Goal: Information Seeking & Learning: Learn about a topic

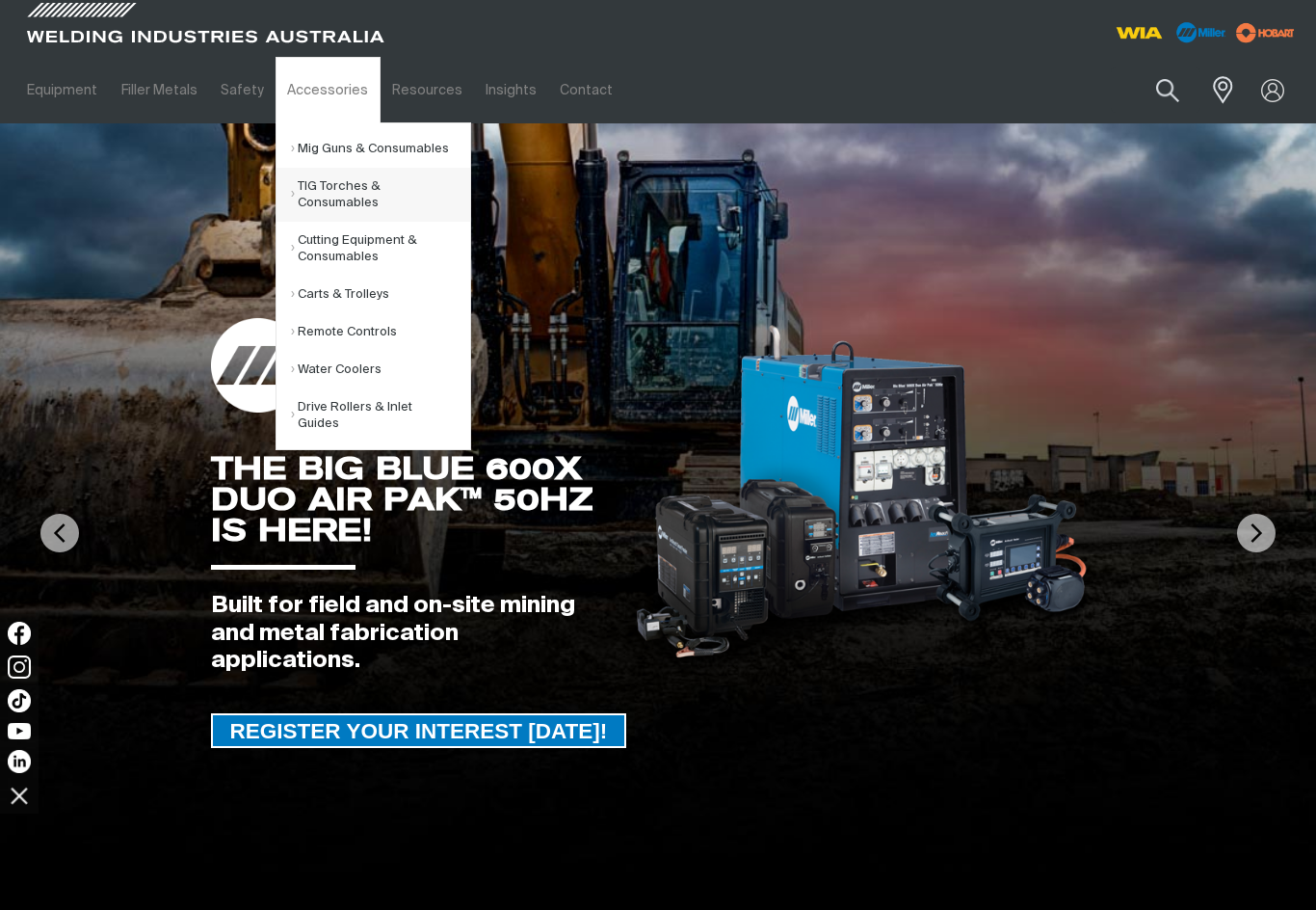
click at [345, 196] on link "TIG Torches & Consumables" at bounding box center [380, 195] width 179 height 54
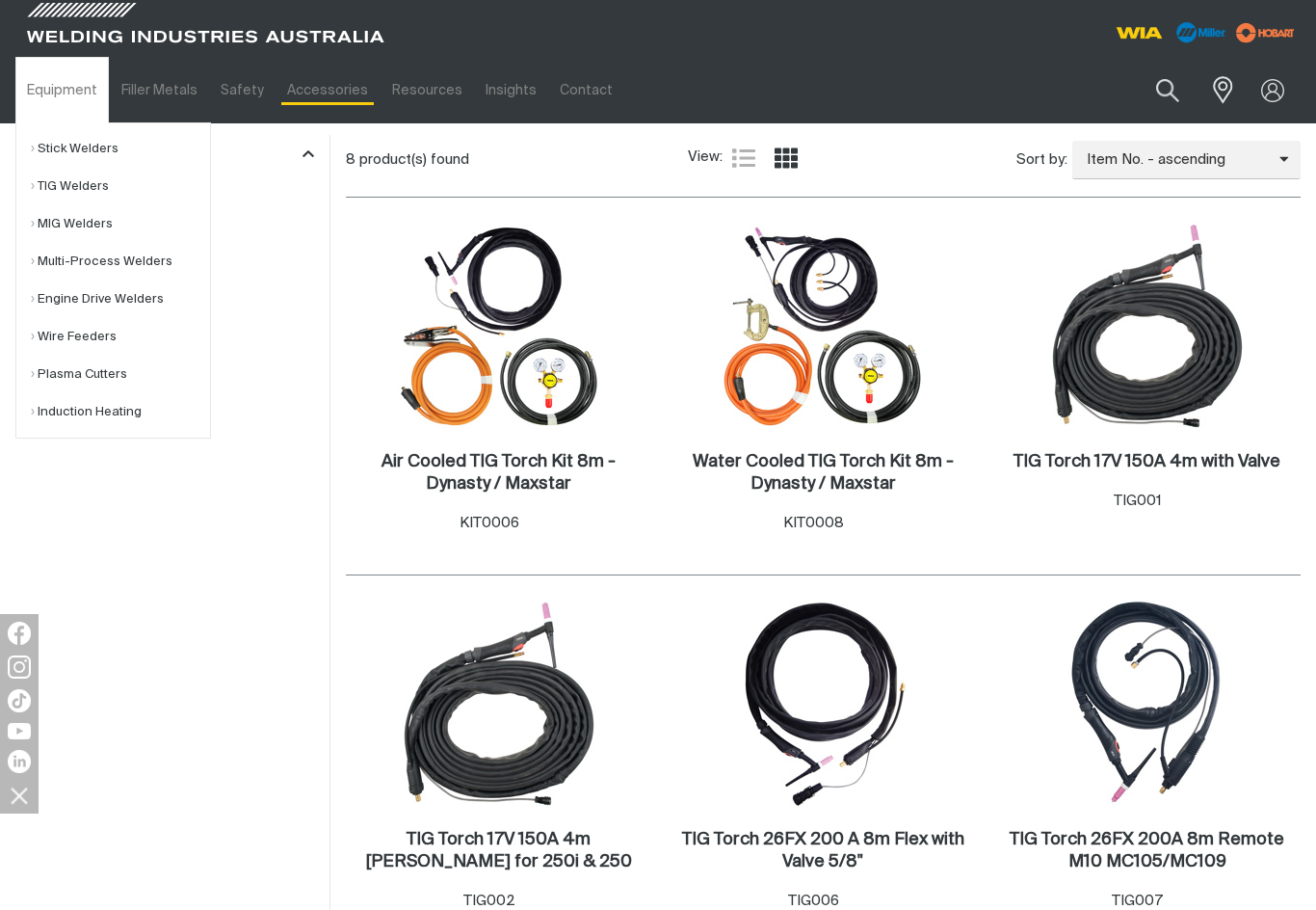
click at [85, 190] on link "TIG Welders" at bounding box center [120, 186] width 179 height 38
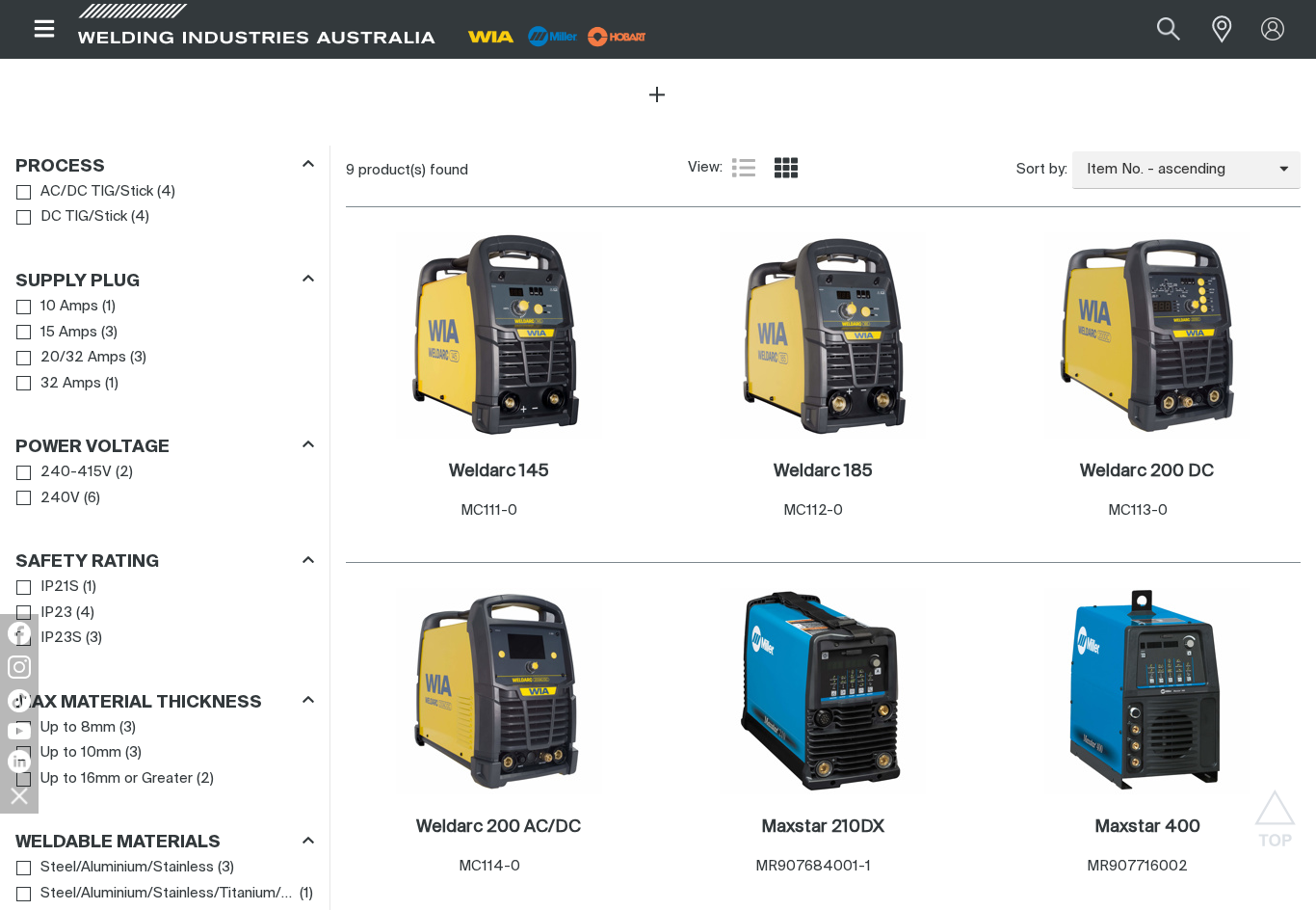
scroll to position [889, 0]
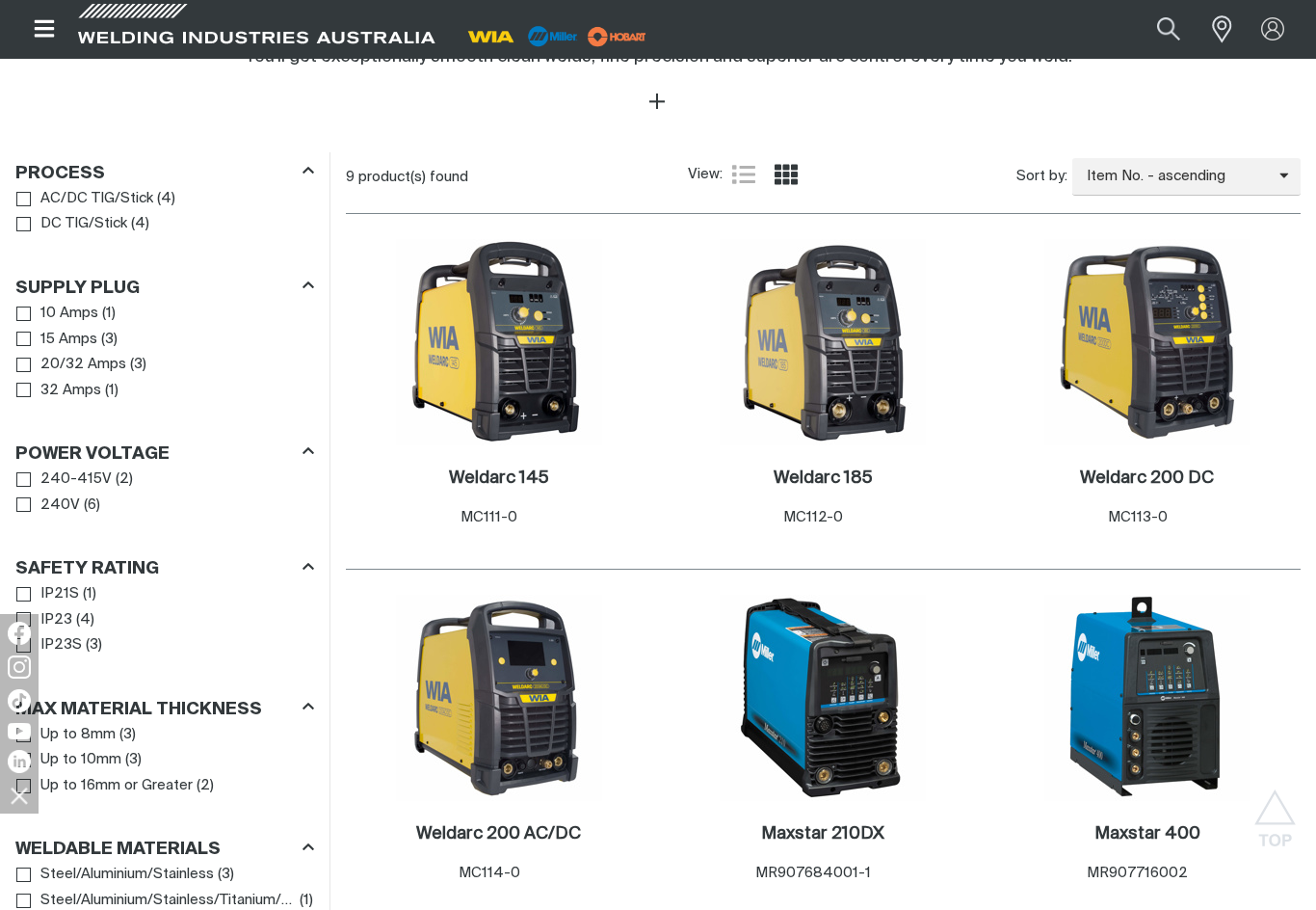
click at [1192, 377] on img at bounding box center [1147, 342] width 206 height 206
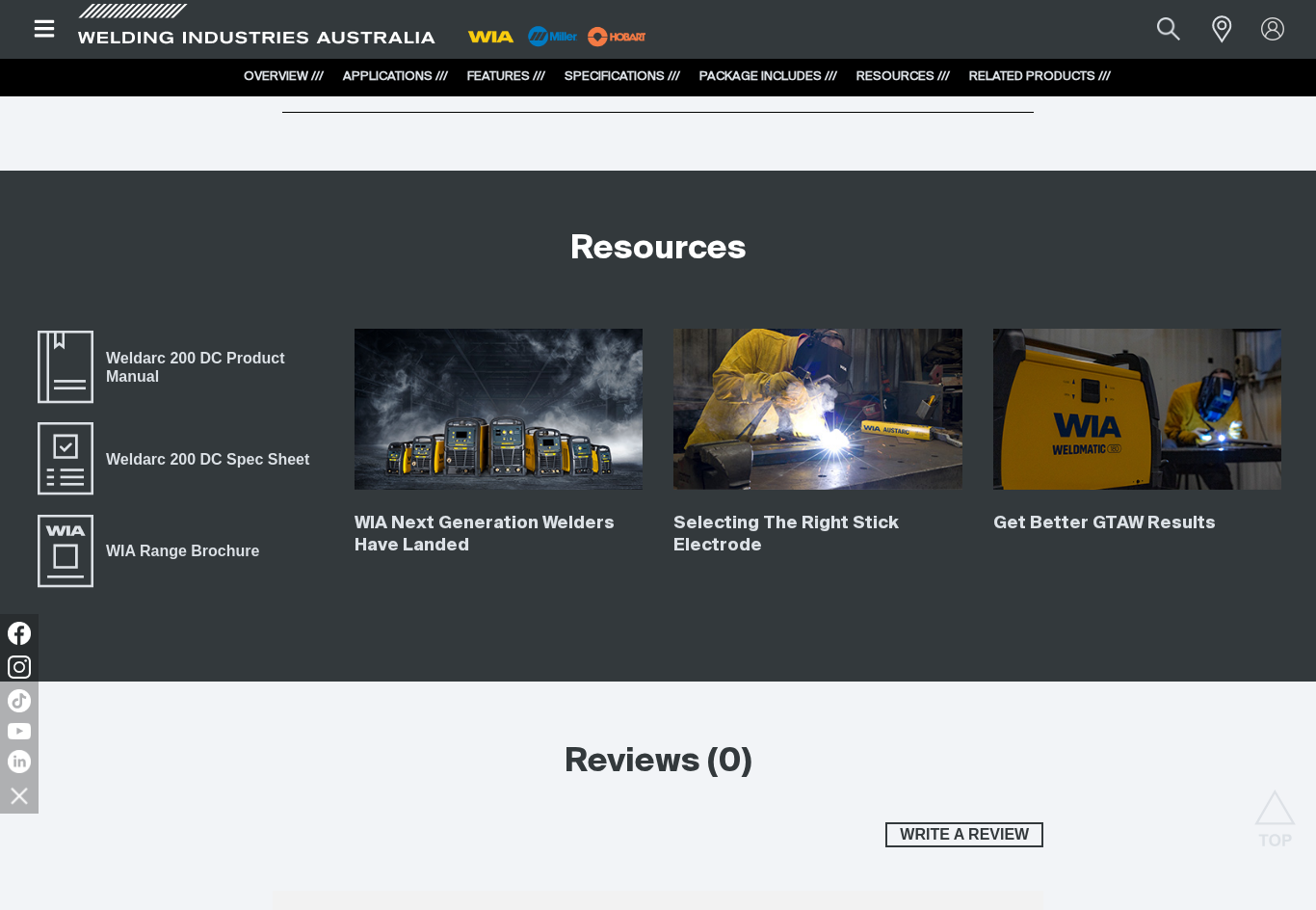
scroll to position [6300, 0]
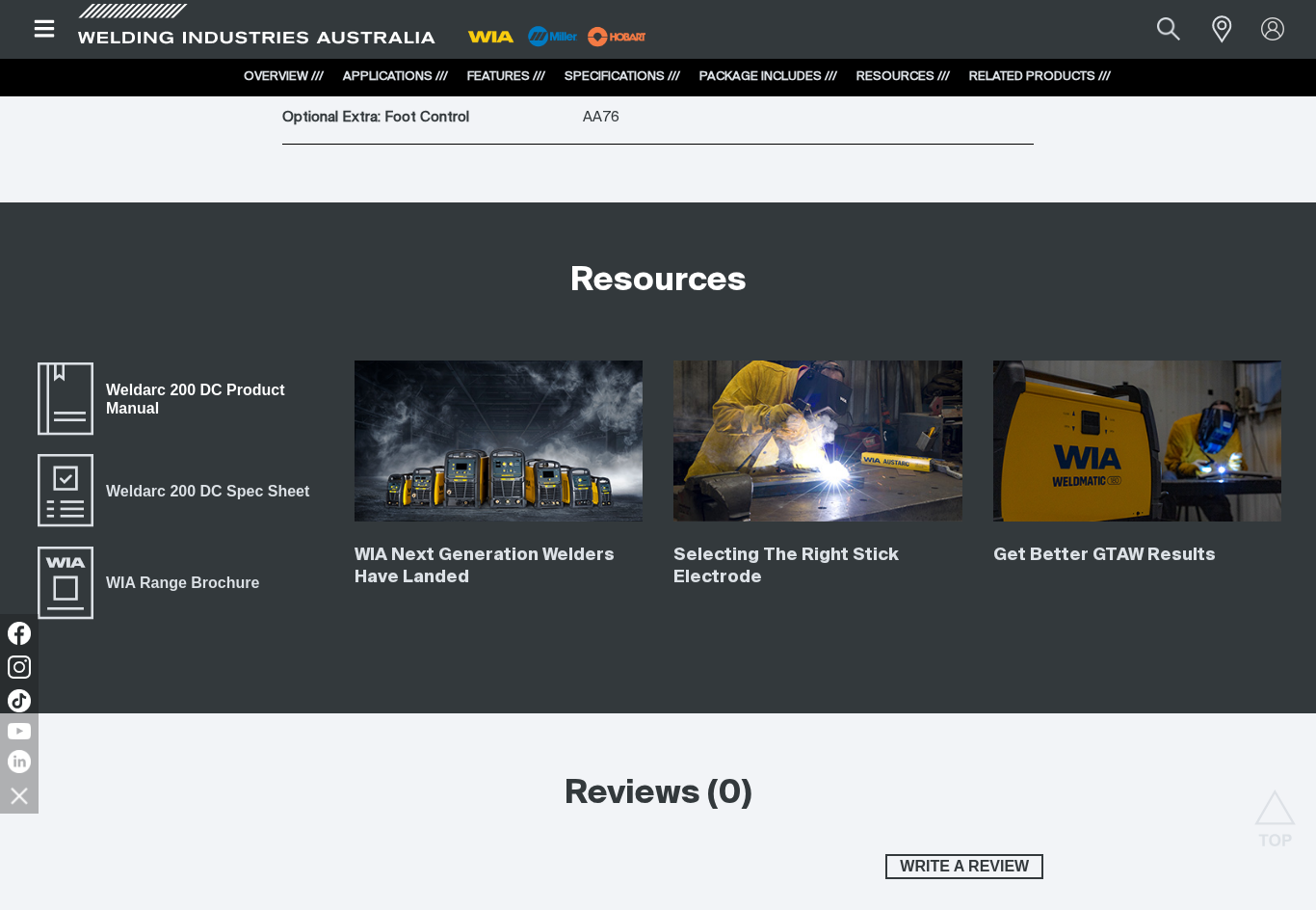
click at [224, 380] on span "Weldarc 200 DC Product Manual" at bounding box center [208, 399] width 229 height 44
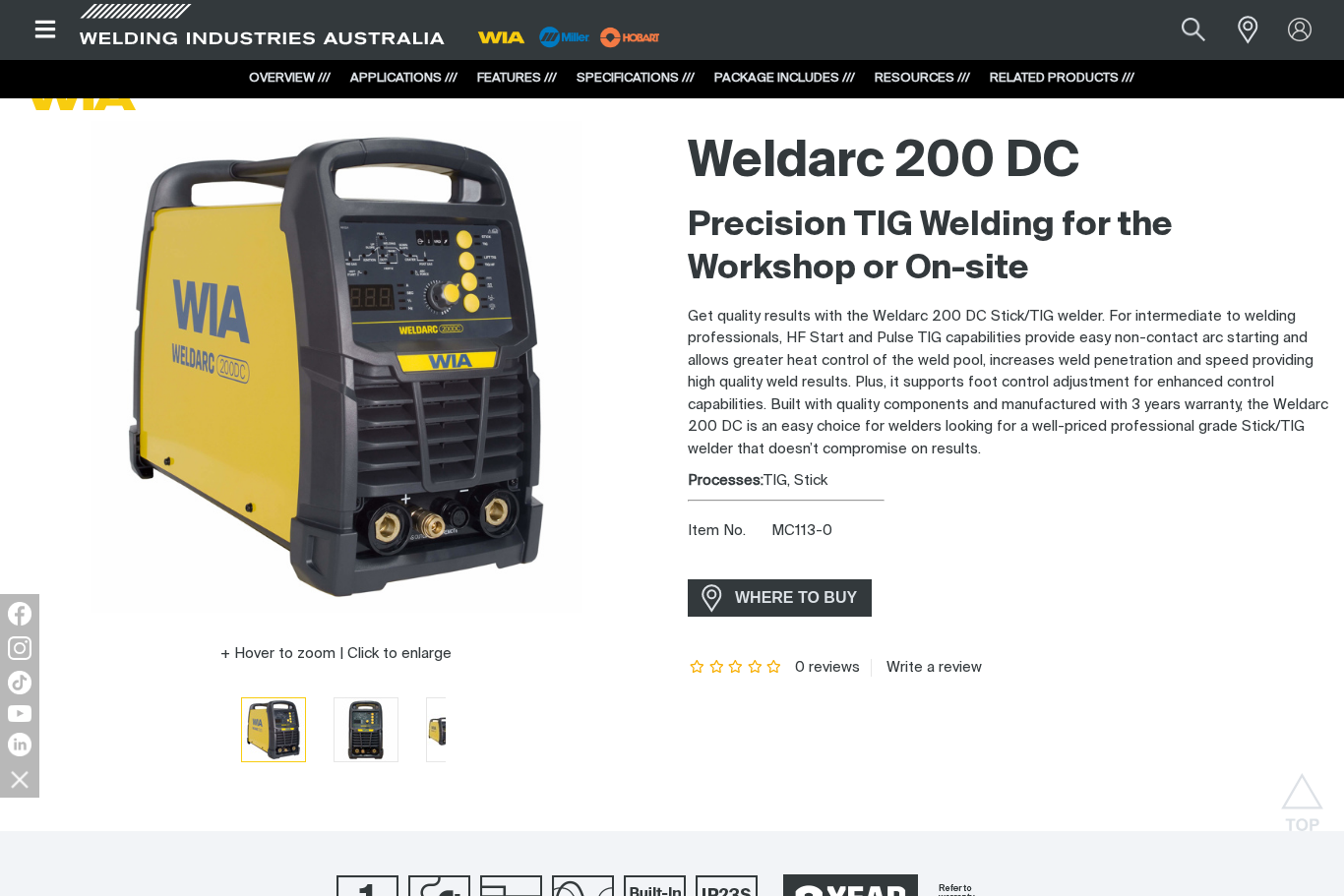
scroll to position [0, 0]
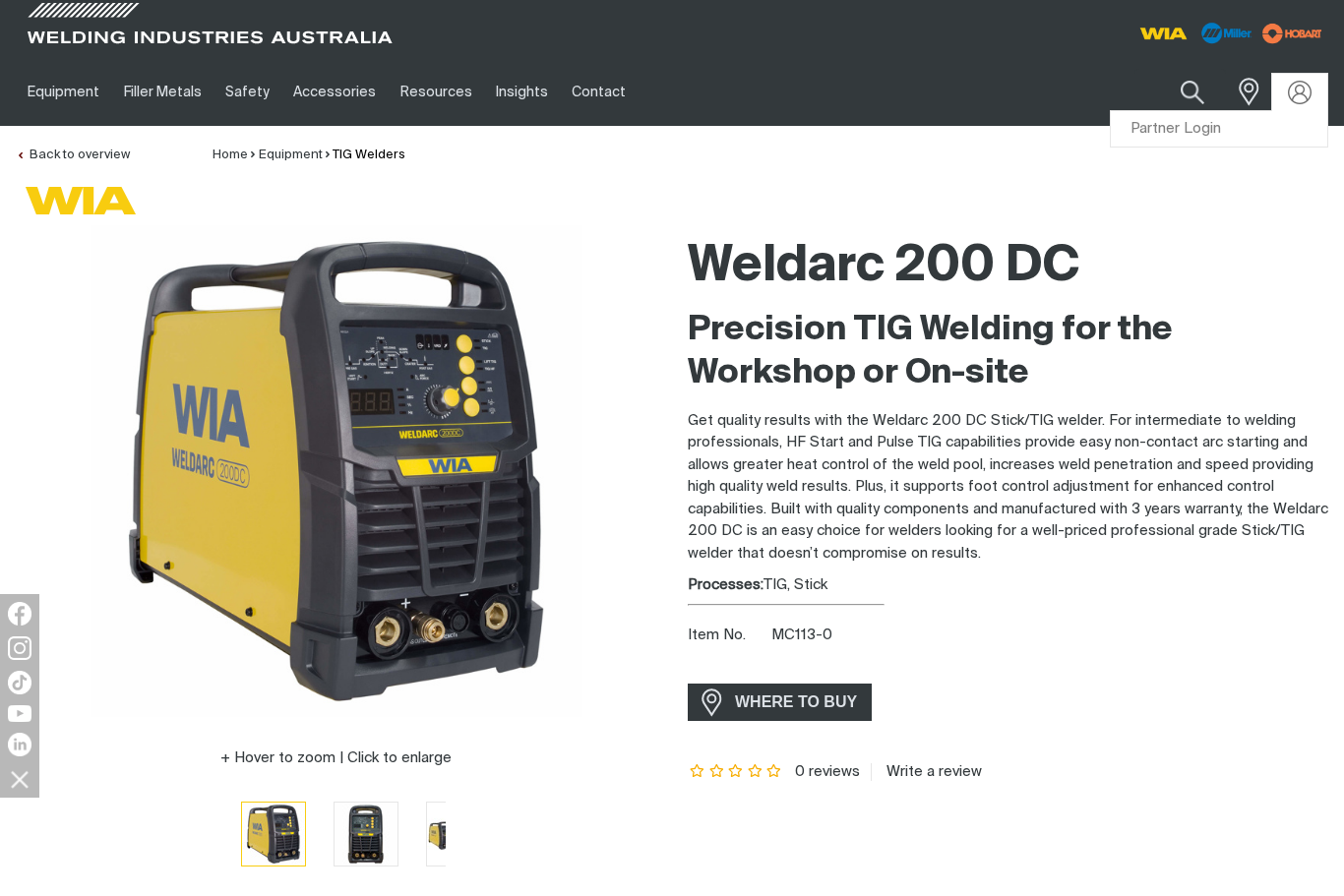
click at [1219, 123] on link "Partner Login" at bounding box center [1218, 129] width 216 height 37
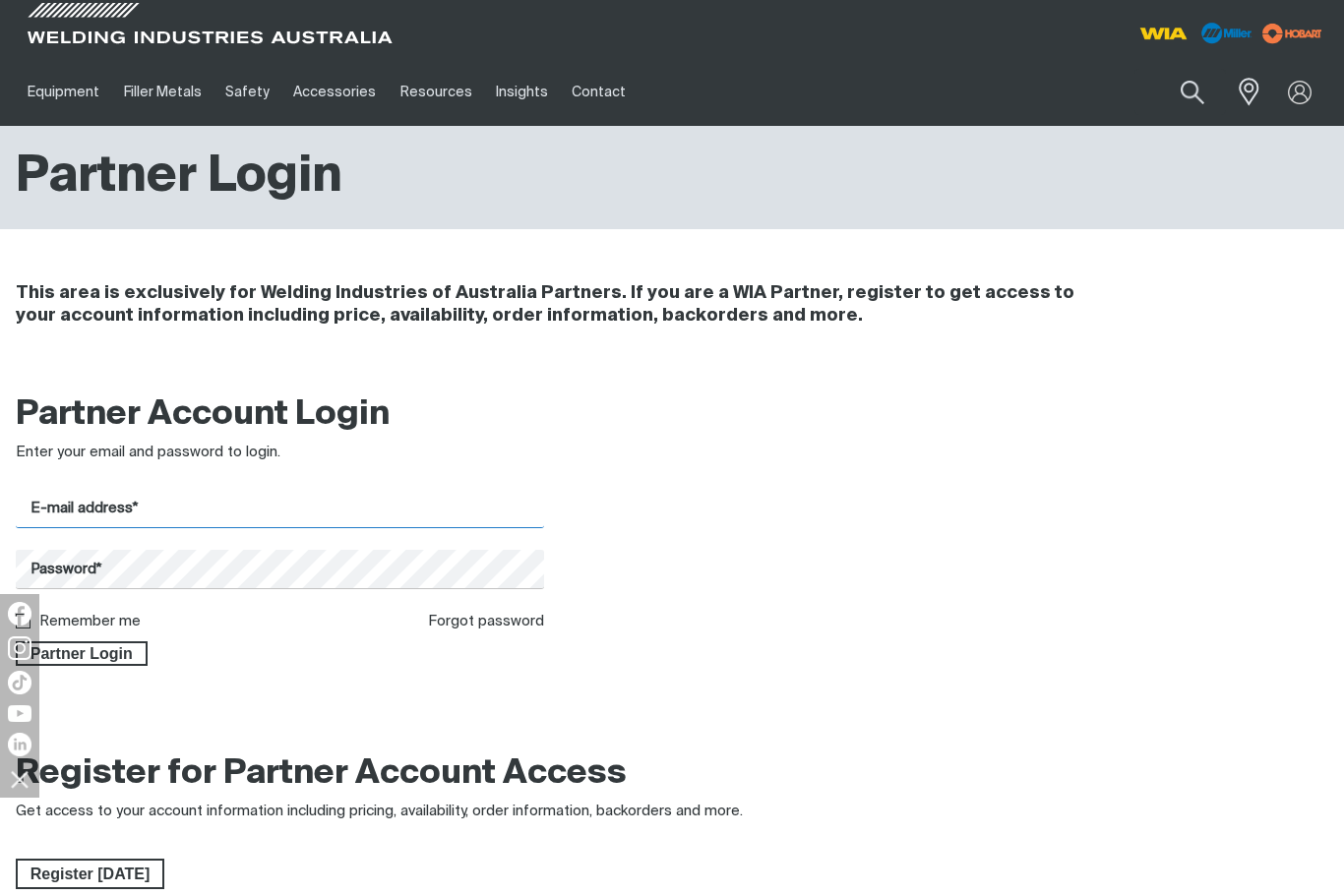
click at [460, 505] on input "E-mail address*" at bounding box center [280, 509] width 529 height 39
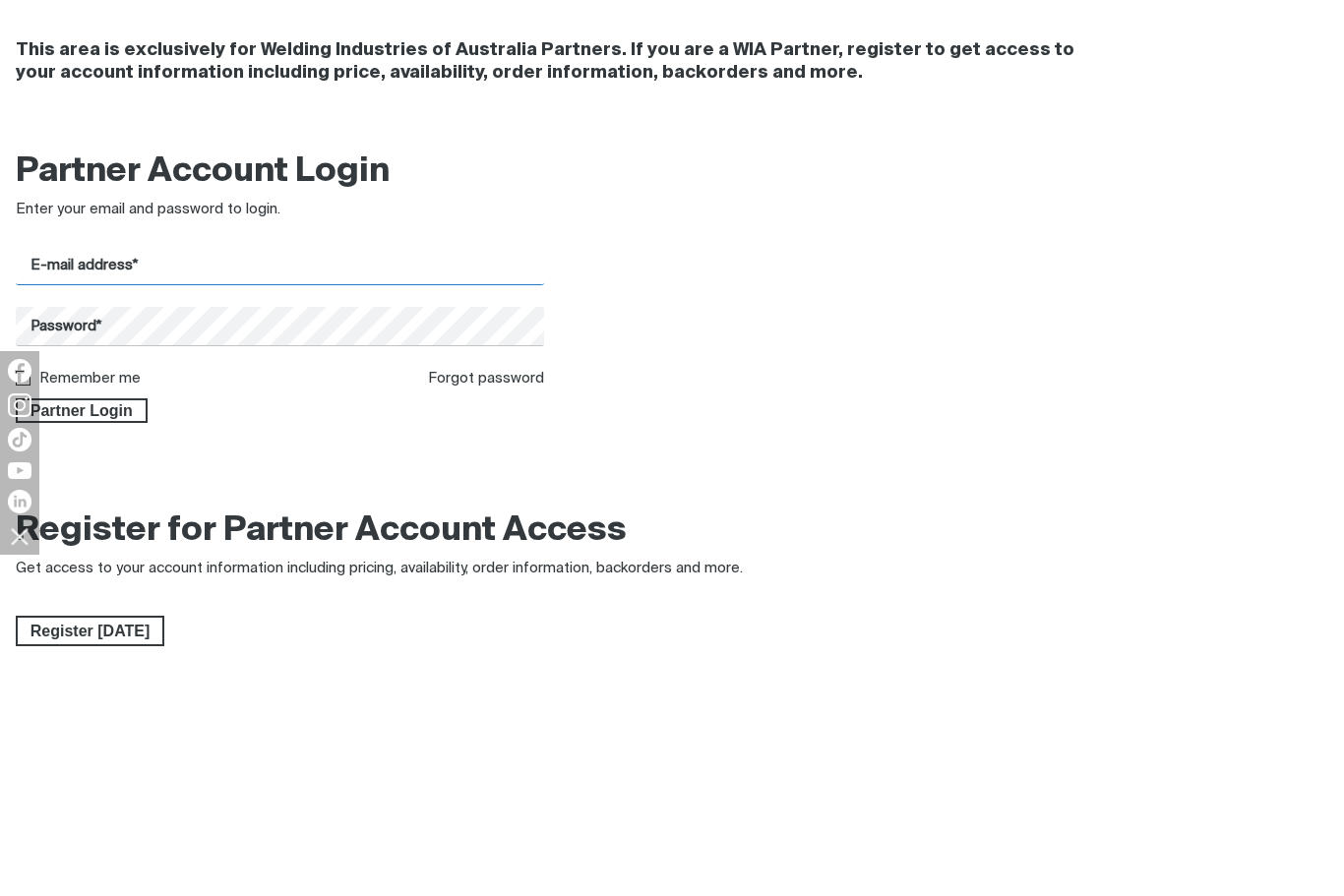
type input "[EMAIL_ADDRESS][DOMAIN_NAME]"
click at [81, 641] on button "Partner Login" at bounding box center [81, 654] width 131 height 26
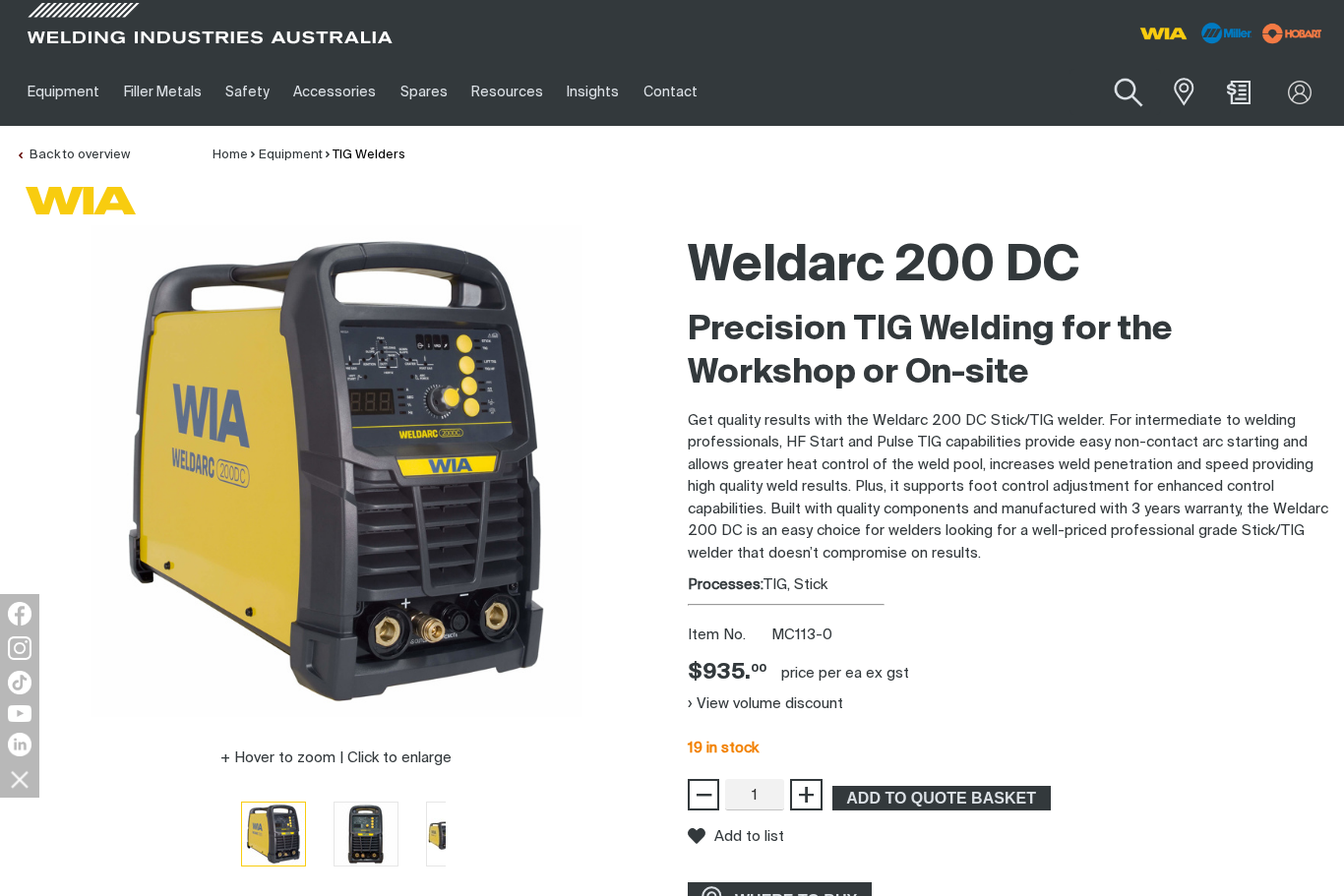
click at [1117, 104] on button "Search products" at bounding box center [1128, 93] width 80 height 56
click at [979, 103] on input "Search" at bounding box center [1008, 92] width 303 height 44
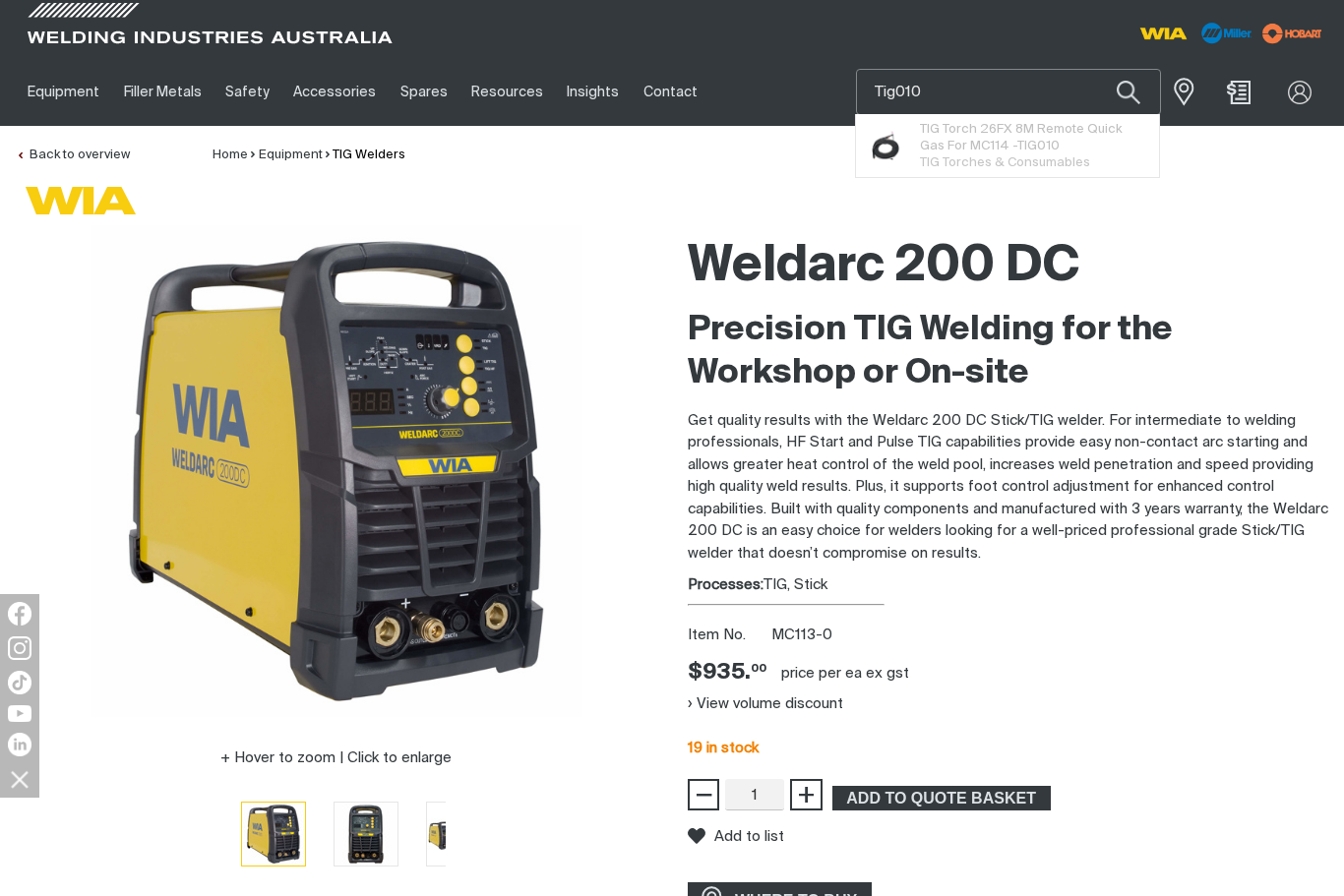
type input "Tig010"
click at [1055, 157] on span "TIG Torches & Consumables" at bounding box center [1005, 162] width 170 height 13
